Goal: Task Accomplishment & Management: Manage account settings

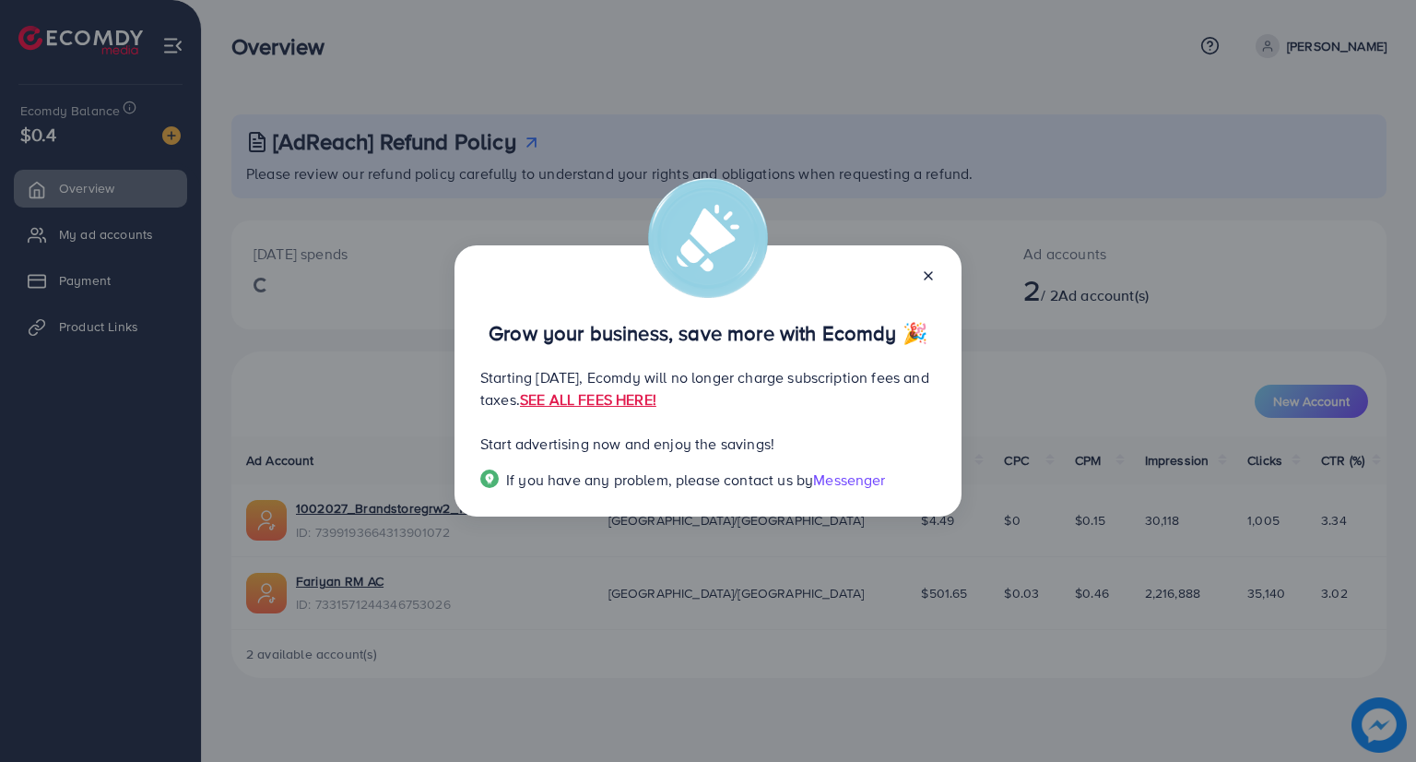
click at [926, 272] on icon at bounding box center [928, 275] width 15 height 15
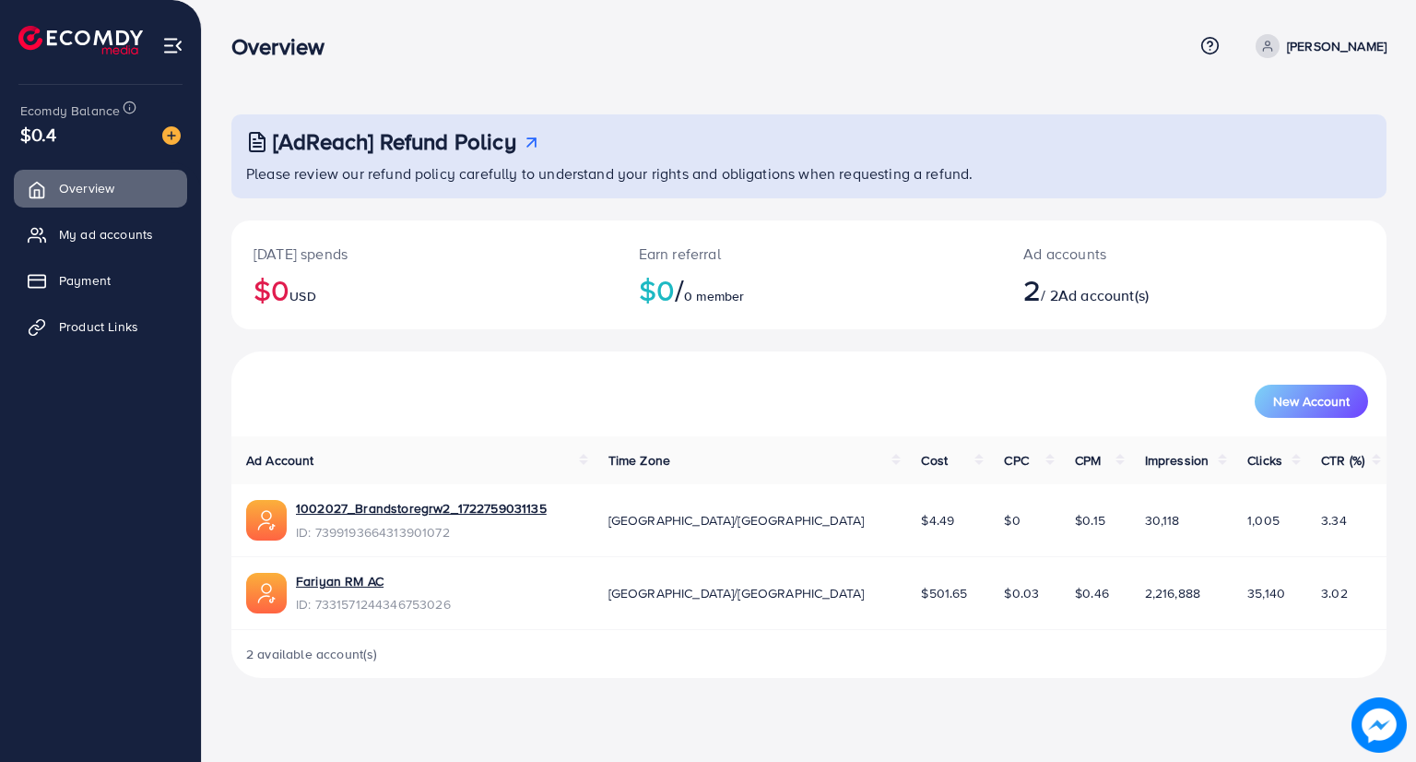
click at [1287, 46] on p "[PERSON_NAME]" at bounding box center [1337, 46] width 100 height 22
click at [1284, 114] on span "Profile" at bounding box center [1272, 110] width 42 height 22
select select "********"
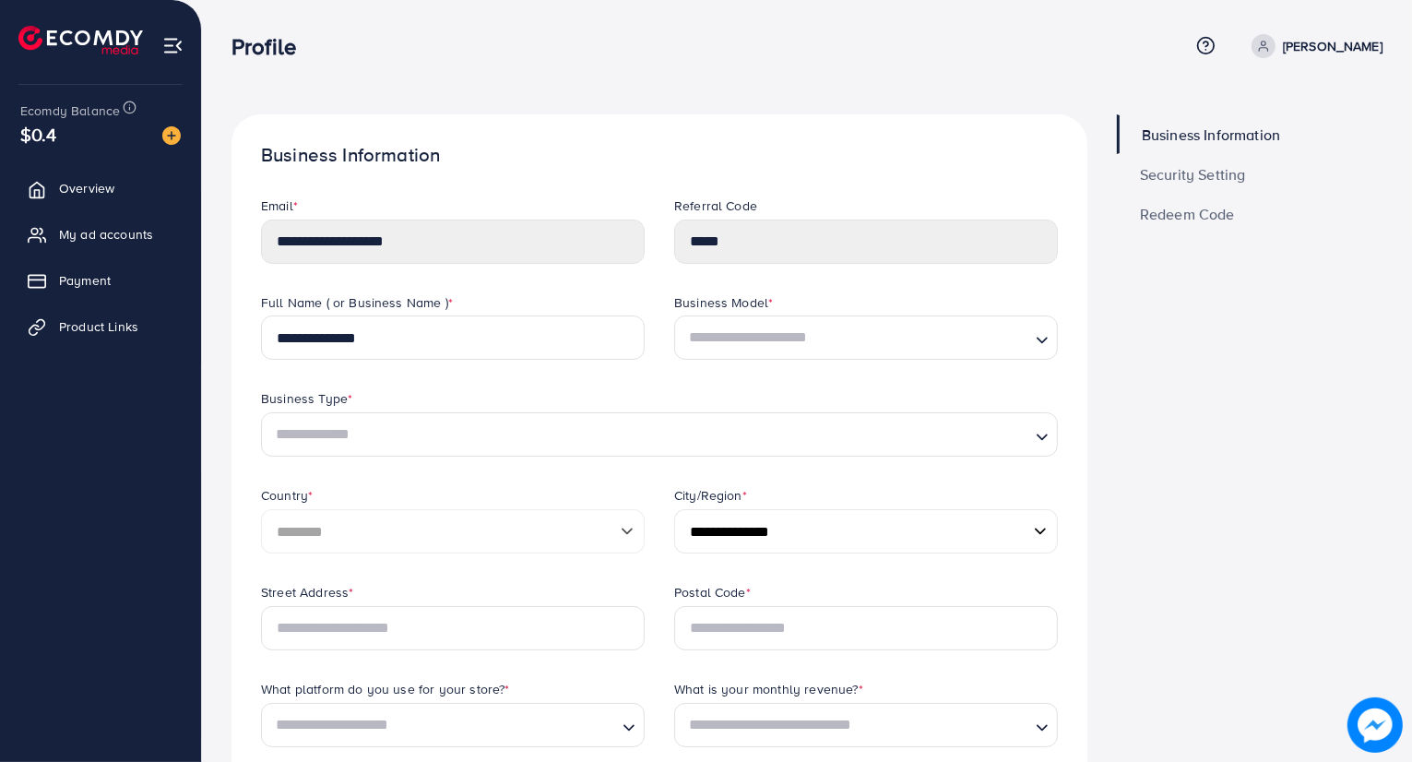
click at [1228, 171] on span "Security Setting" at bounding box center [1193, 174] width 106 height 15
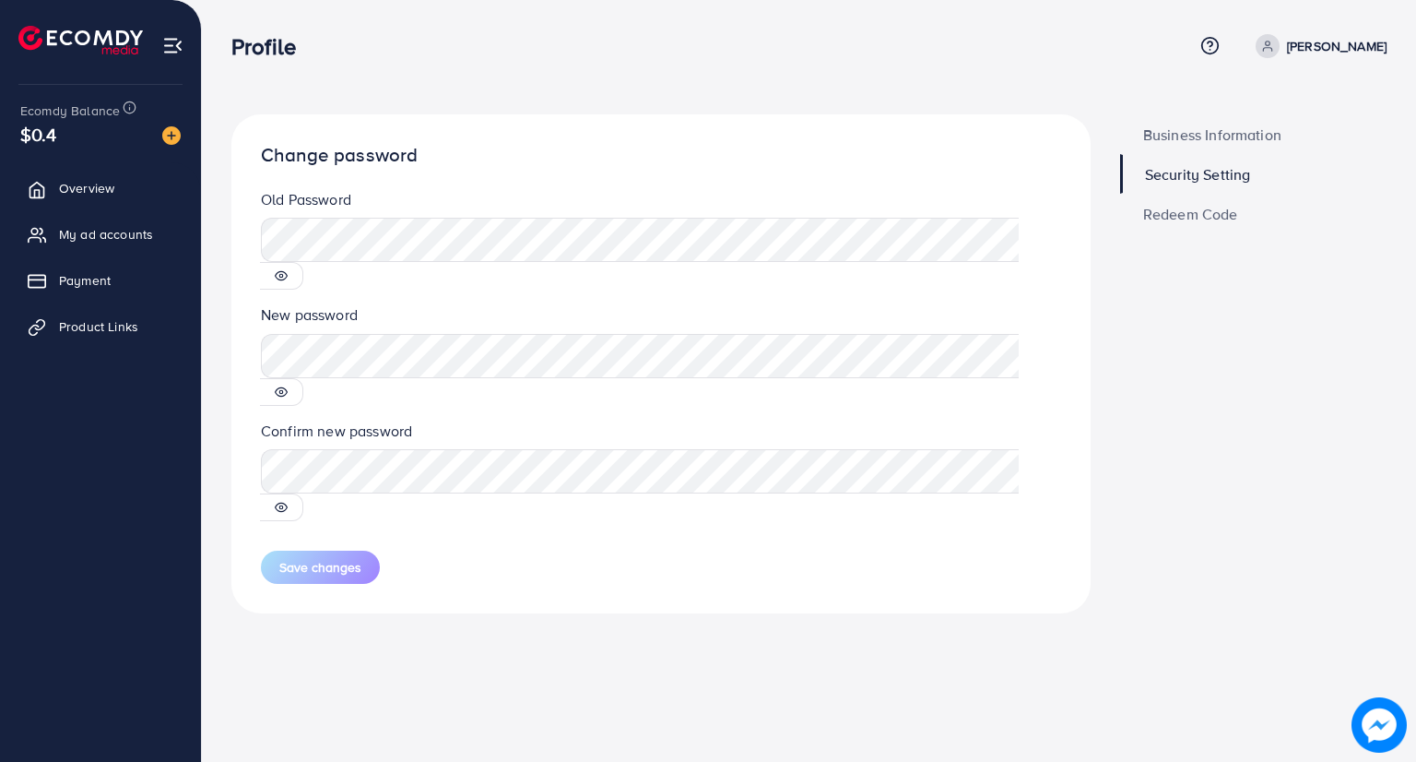
click at [1166, 217] on span "Redeem Code" at bounding box center [1190, 214] width 95 height 15
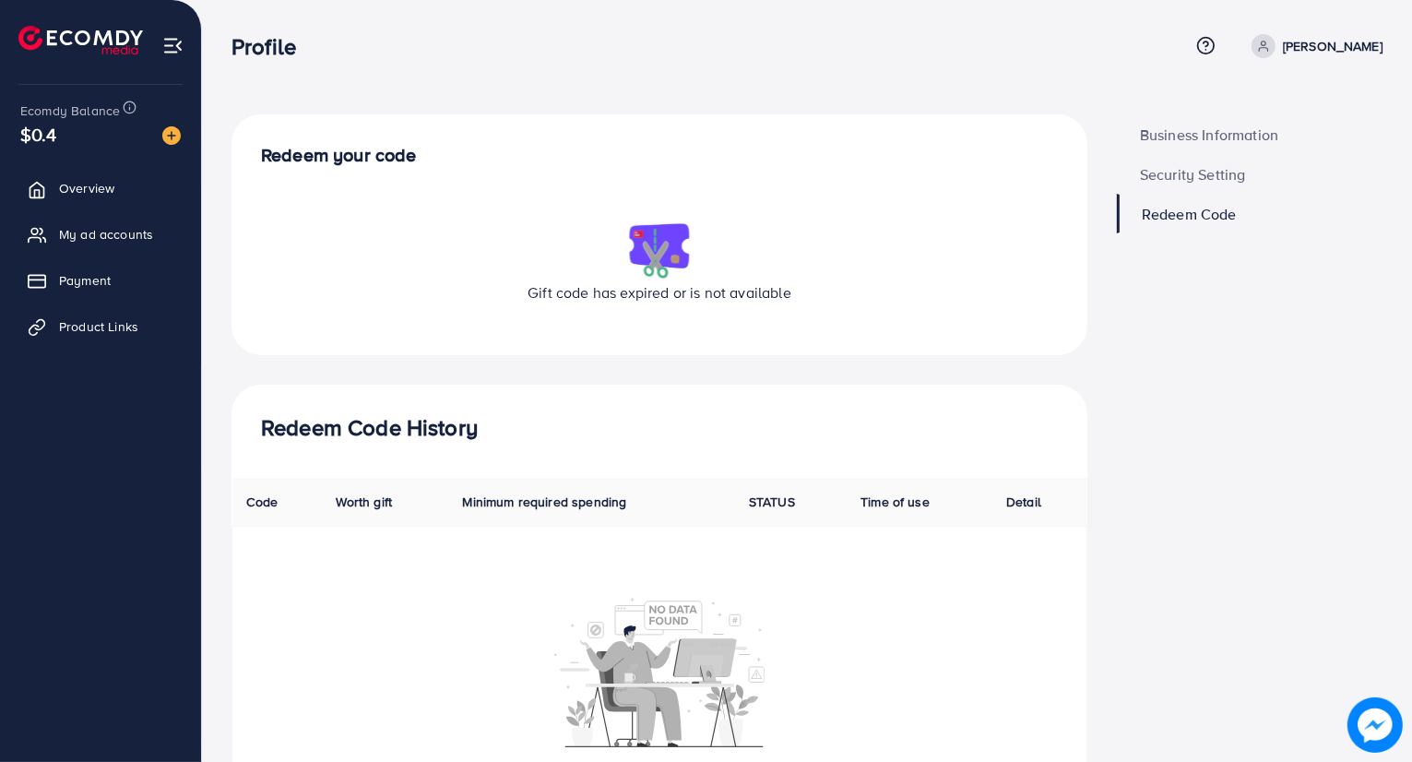
click at [1238, 127] on span "Business Information" at bounding box center [1209, 134] width 138 height 15
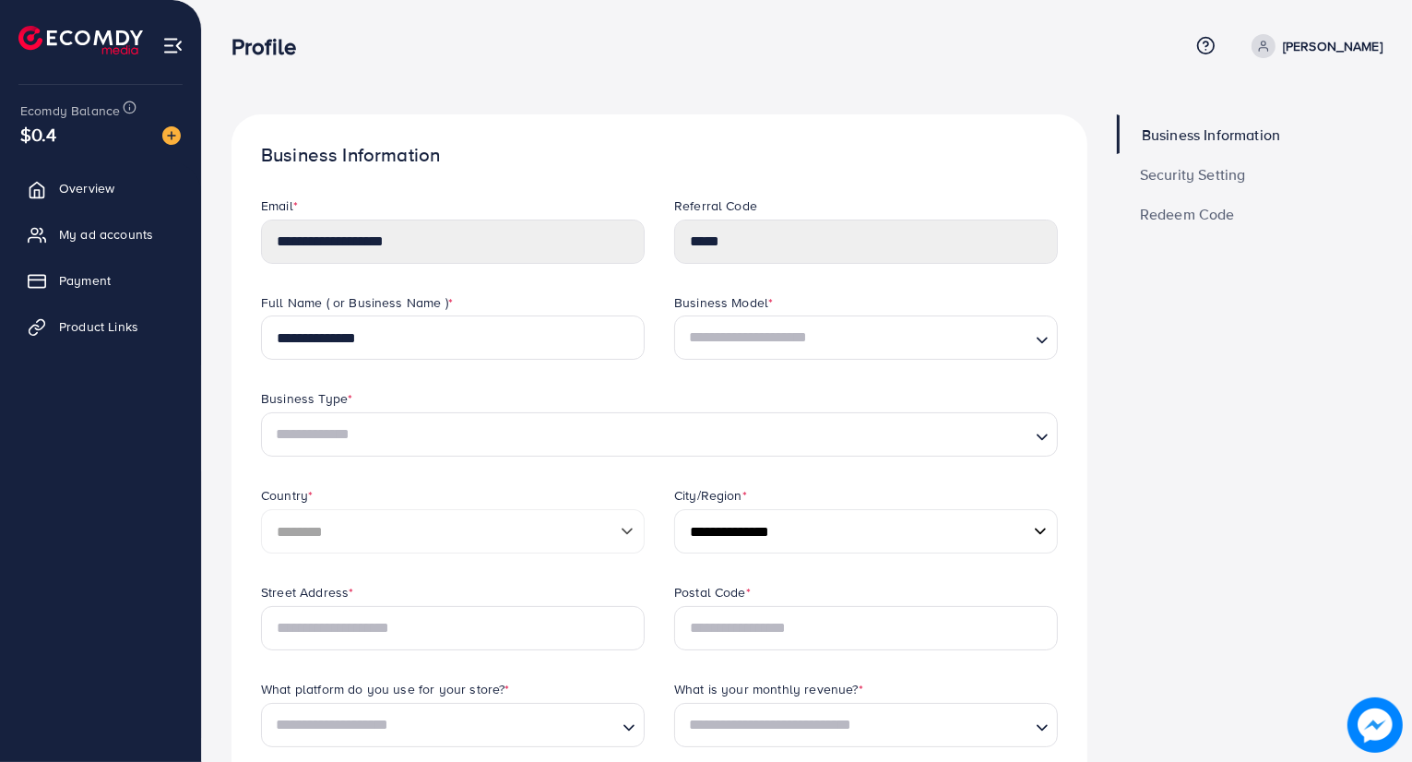
click at [418, 216] on div "Email *" at bounding box center [453, 207] width 384 height 23
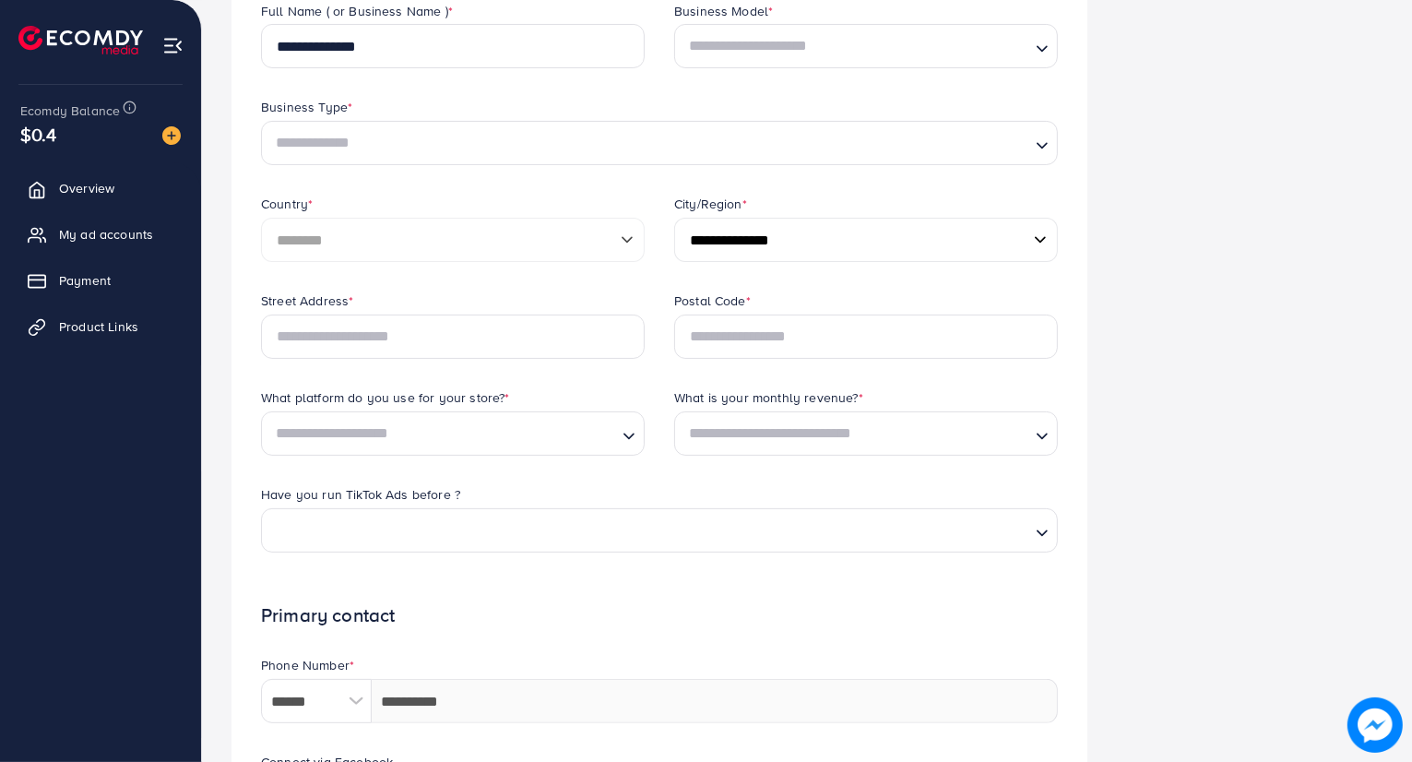
scroll to position [49, 0]
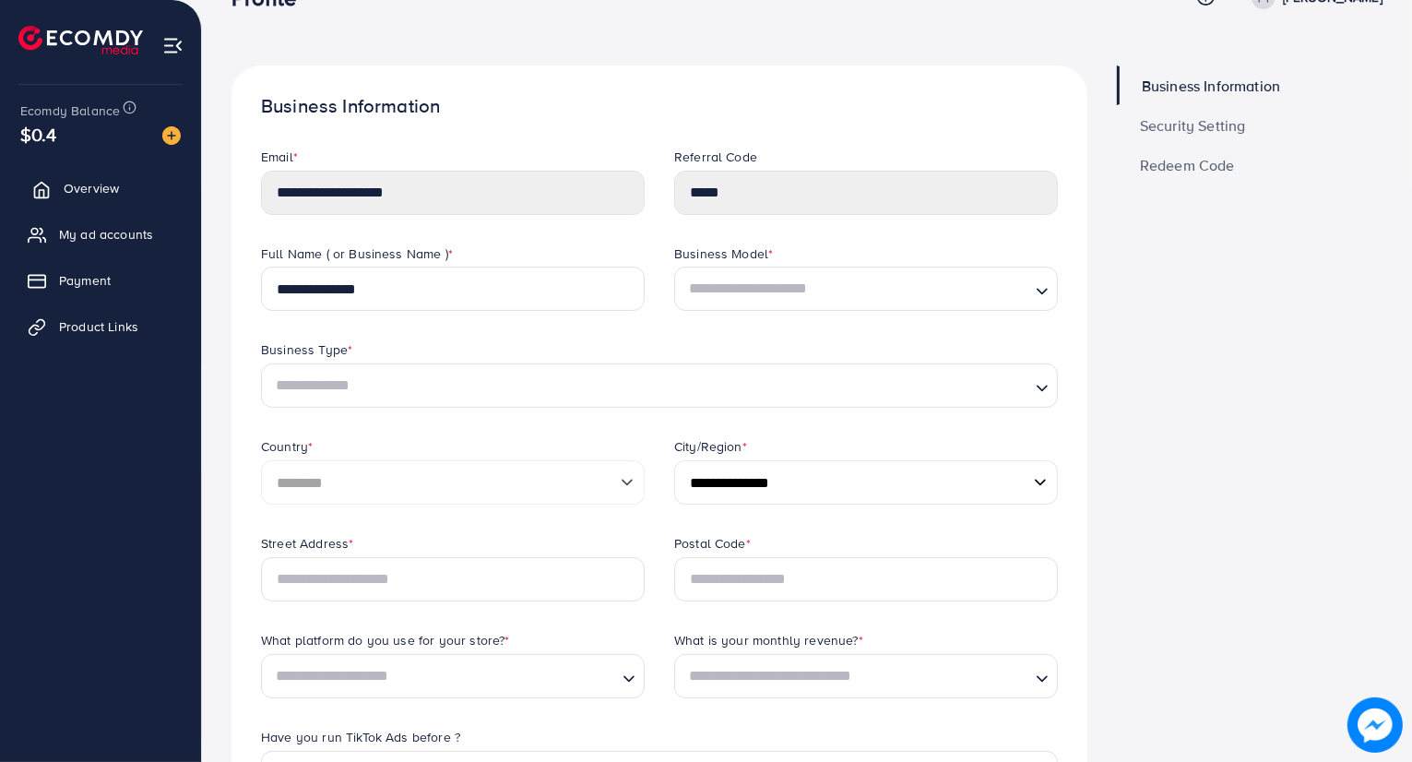
click at [69, 184] on span "Overview" at bounding box center [91, 188] width 55 height 18
